Goal: Task Accomplishment & Management: Manage account settings

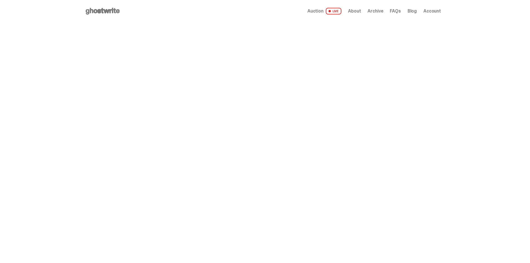
click at [437, 11] on span "Account" at bounding box center [432, 11] width 18 height 4
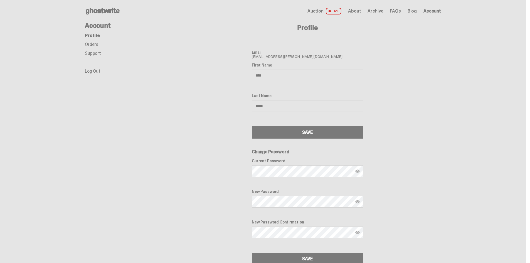
click at [94, 45] on link "Orders" at bounding box center [91, 44] width 13 height 6
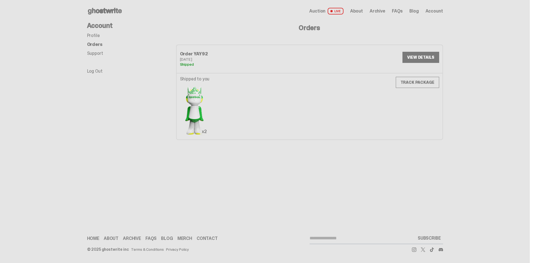
click at [321, 9] on span "Auction" at bounding box center [317, 11] width 16 height 4
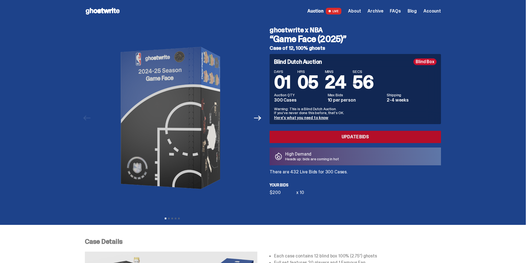
click at [354, 133] on link "Update Bids" at bounding box center [354, 137] width 171 height 12
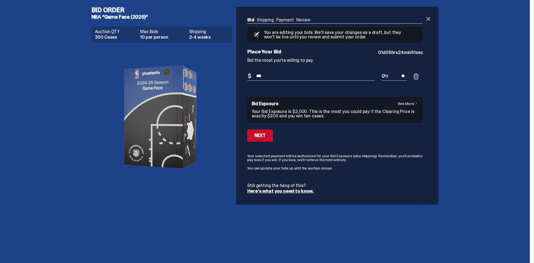
click at [418, 75] on span at bounding box center [416, 76] width 7 height 7
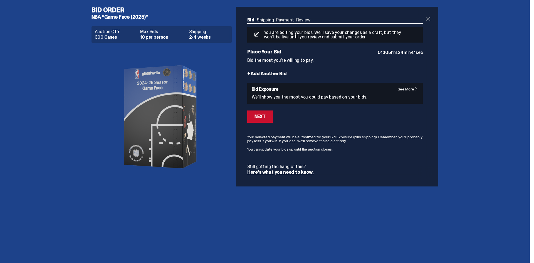
click at [428, 16] on span at bounding box center [428, 19] width 7 height 7
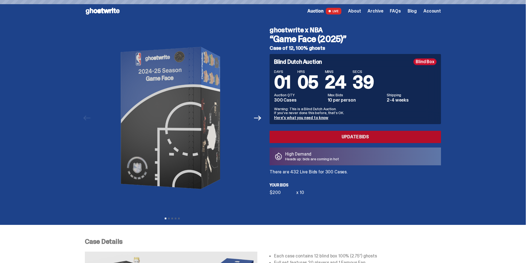
click at [335, 135] on link "Update Bids" at bounding box center [354, 137] width 171 height 12
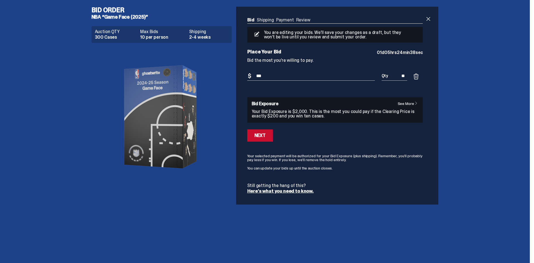
click at [419, 75] on span at bounding box center [416, 76] width 7 height 7
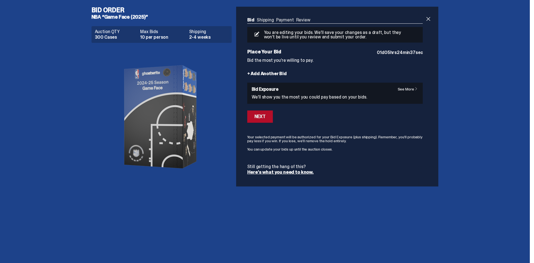
click at [269, 115] on button "Next" at bounding box center [260, 116] width 26 height 12
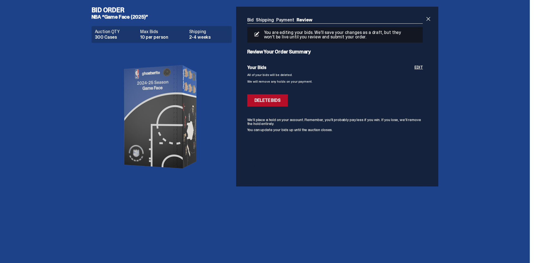
click at [268, 103] on button "Deleting Bids Delete Bids" at bounding box center [267, 100] width 41 height 12
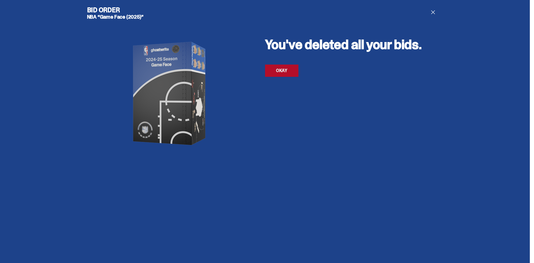
click at [283, 73] on link "OKAY" at bounding box center [281, 71] width 33 height 12
